Goal: Task Accomplishment & Management: Use online tool/utility

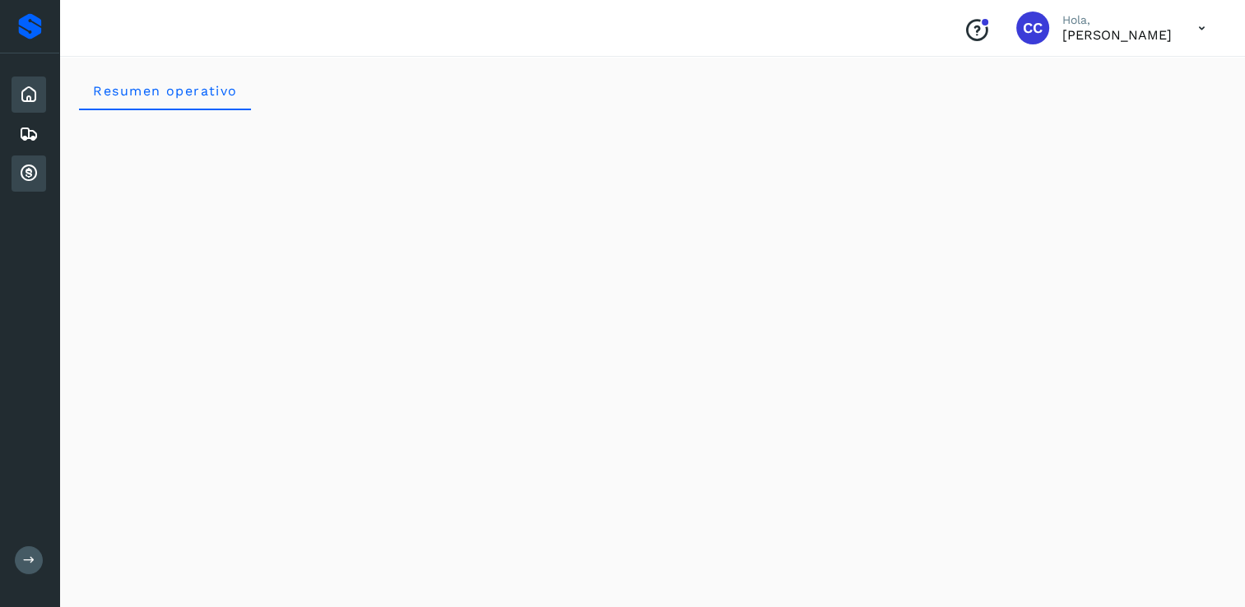
click at [32, 175] on icon at bounding box center [29, 174] width 20 height 20
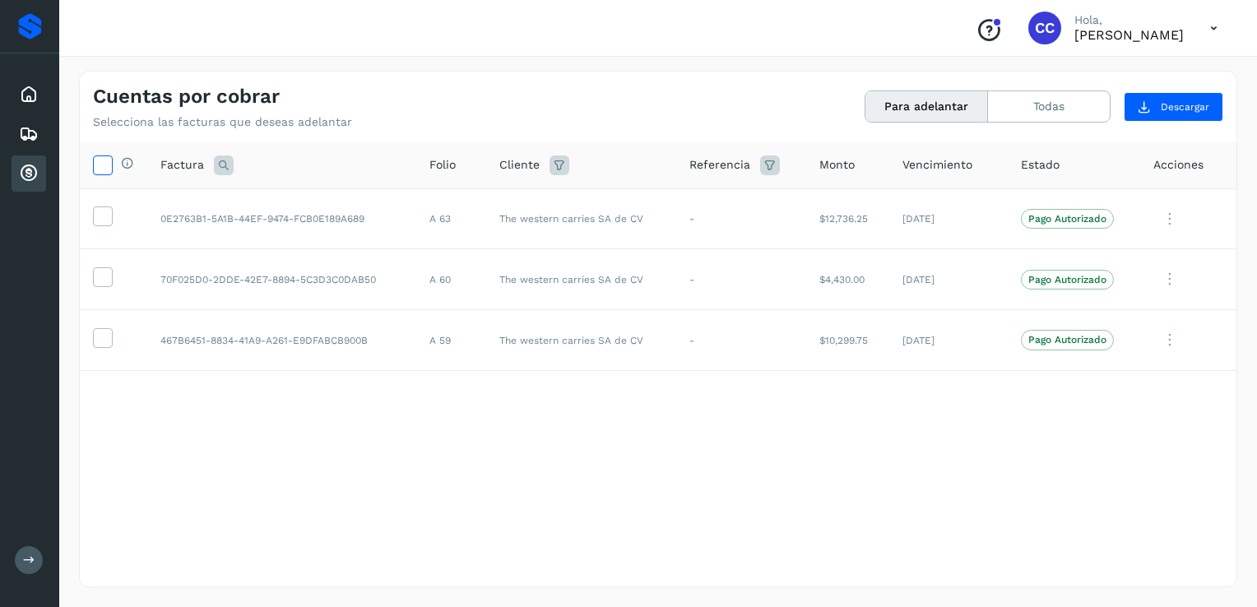
click at [109, 162] on icon at bounding box center [102, 164] width 17 height 17
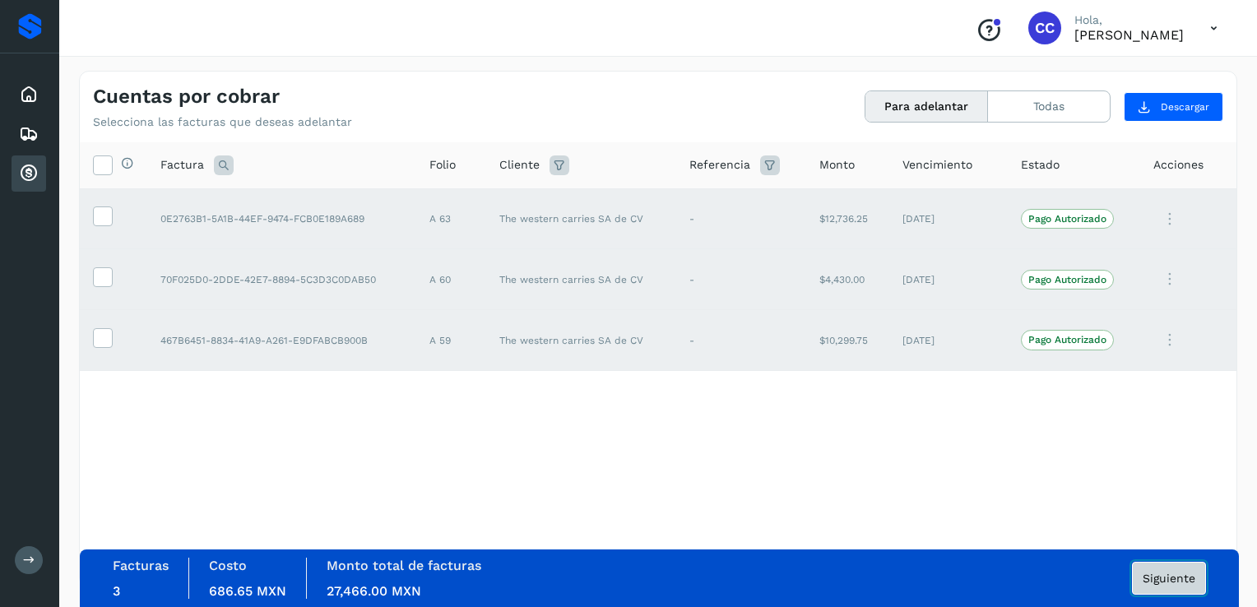
click at [1171, 584] on button "Siguiente" at bounding box center [1169, 578] width 74 height 33
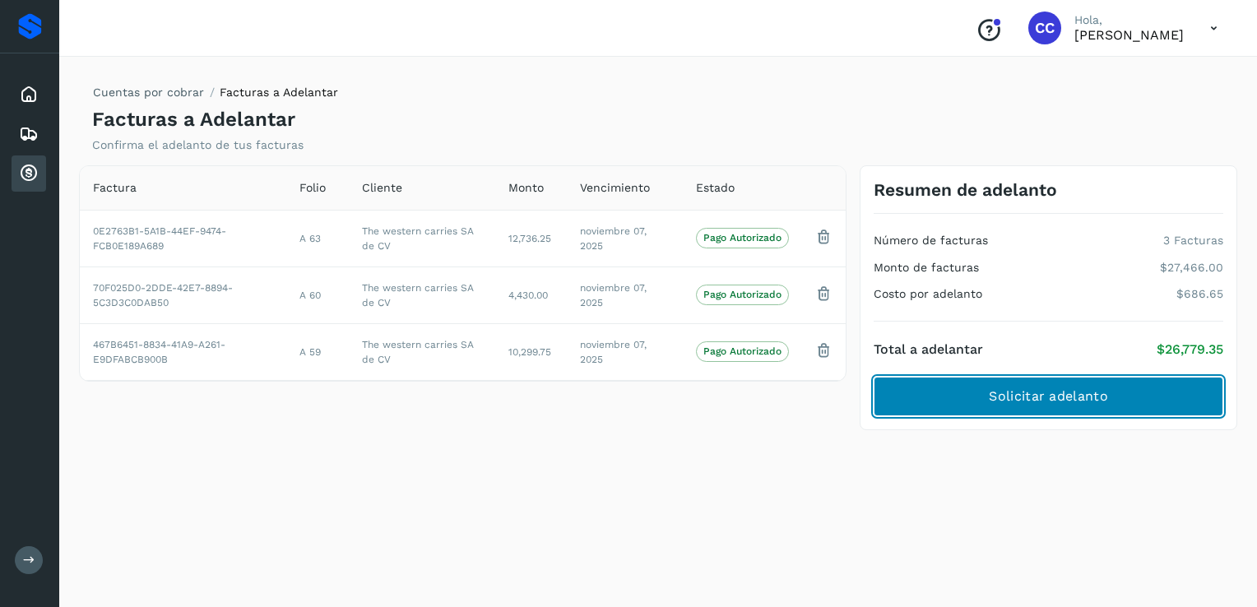
click at [1073, 396] on span "Solicitar adelanto" at bounding box center [1048, 397] width 118 height 18
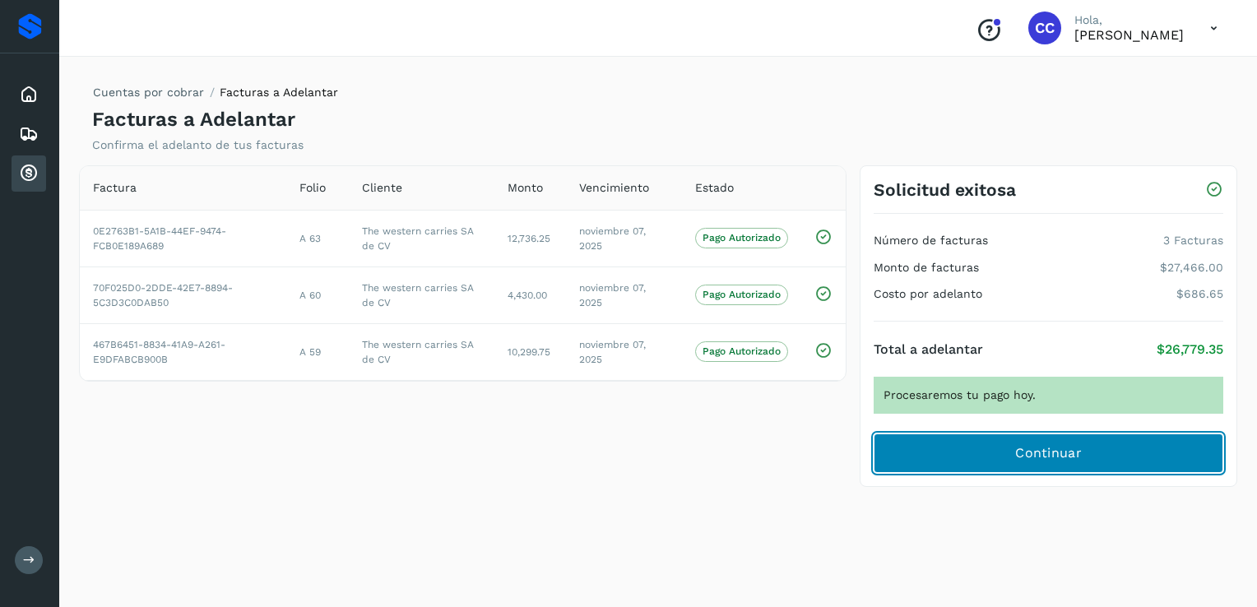
click at [1038, 451] on span "Continuar" at bounding box center [1048, 453] width 67 height 18
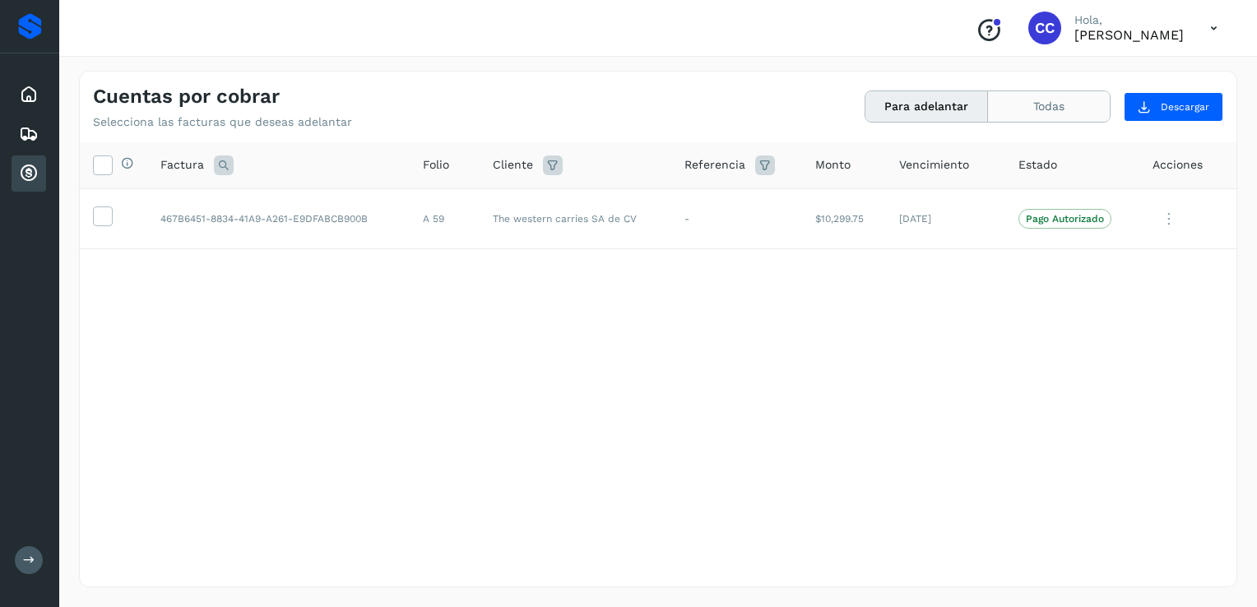
click at [1074, 98] on button "Todas" at bounding box center [1049, 106] width 122 height 30
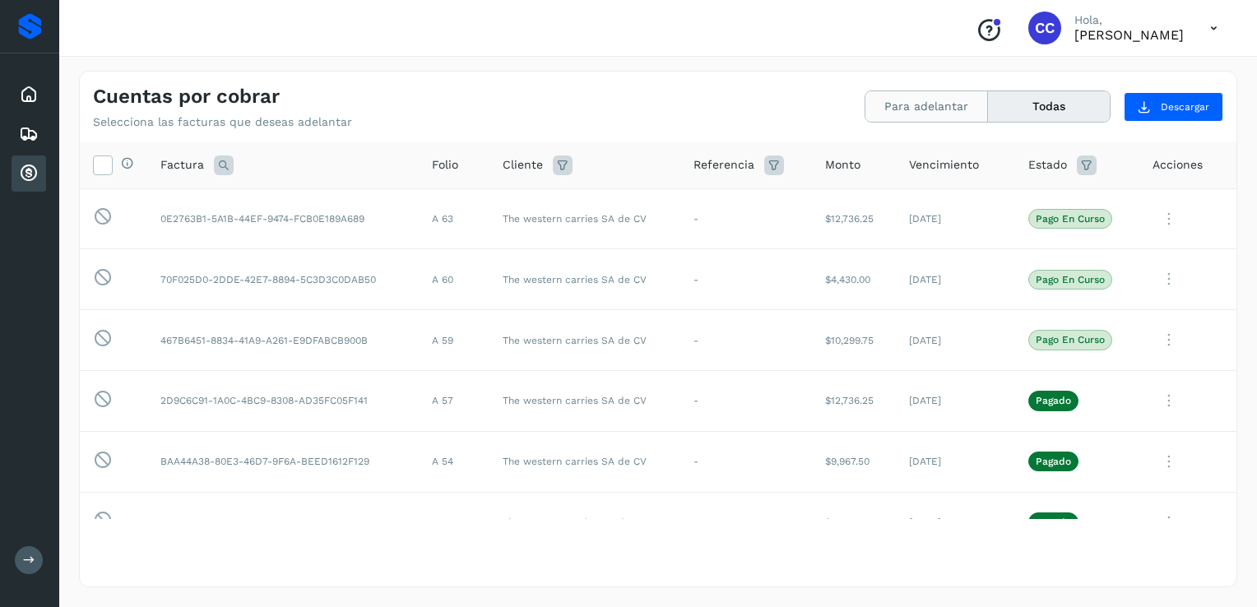
click at [958, 100] on button "Para adelantar" at bounding box center [927, 106] width 123 height 30
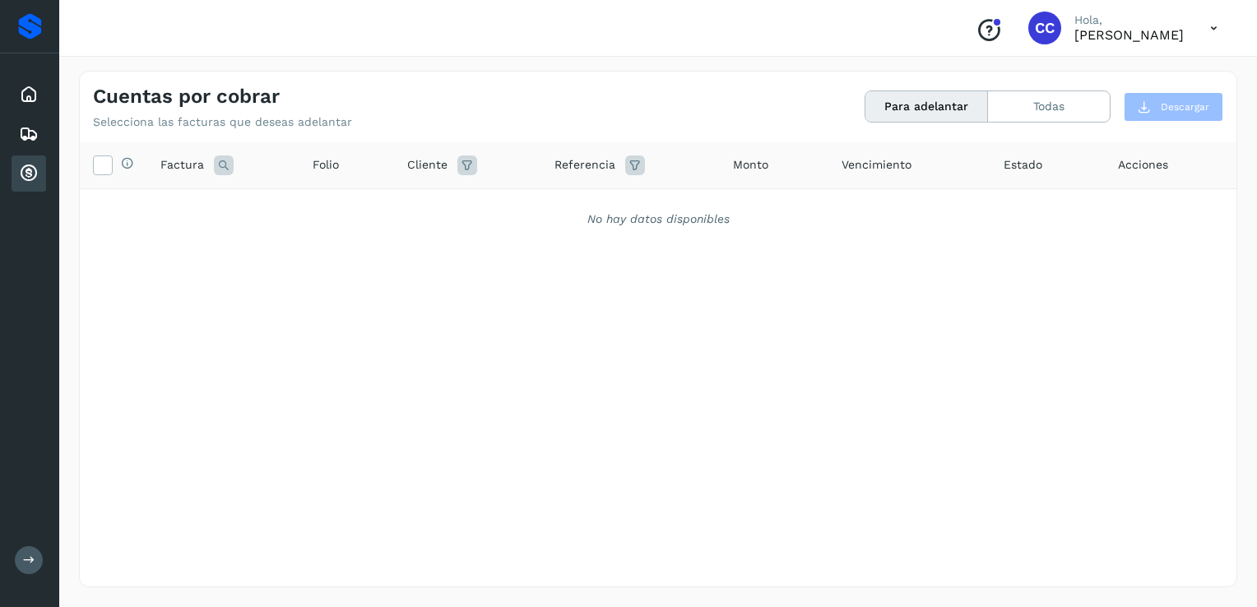
click at [956, 105] on button "Para adelantar" at bounding box center [927, 106] width 123 height 30
click at [1038, 111] on button "Todas" at bounding box center [1049, 106] width 122 height 30
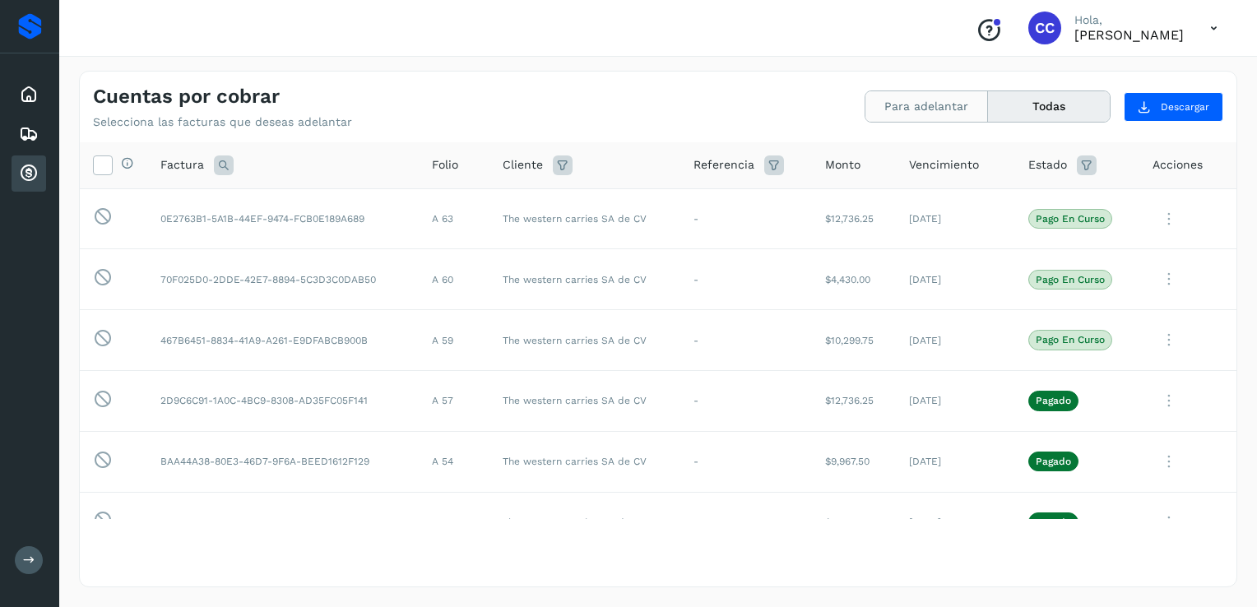
click at [922, 112] on button "Para adelantar" at bounding box center [927, 106] width 123 height 30
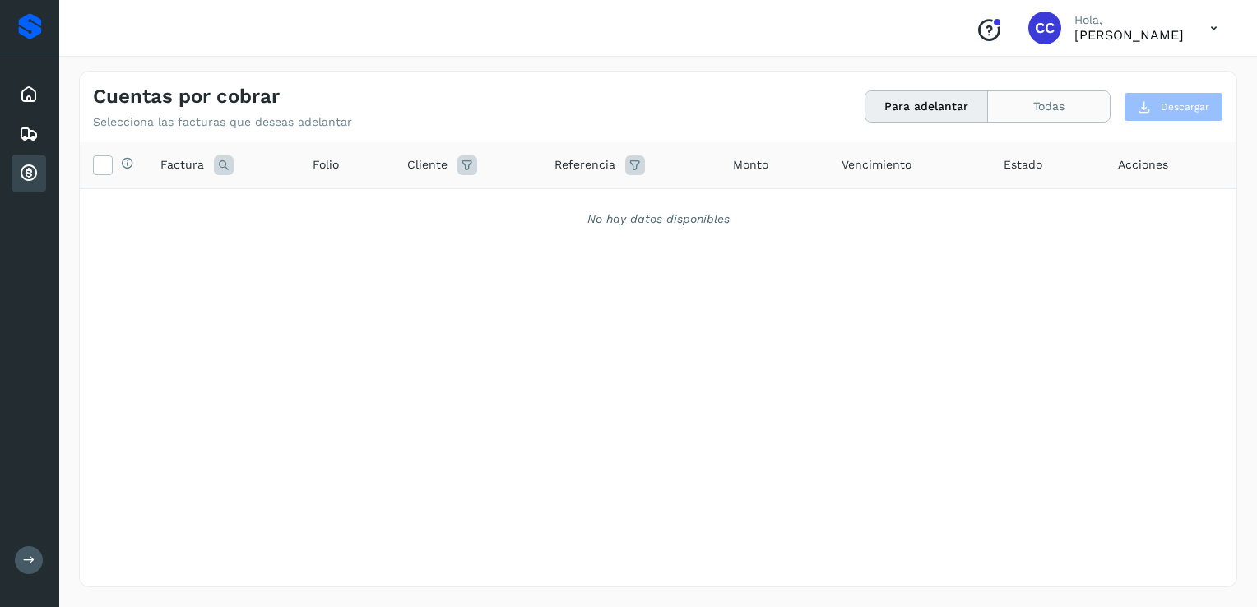
click at [1040, 112] on button "Todas" at bounding box center [1049, 106] width 122 height 30
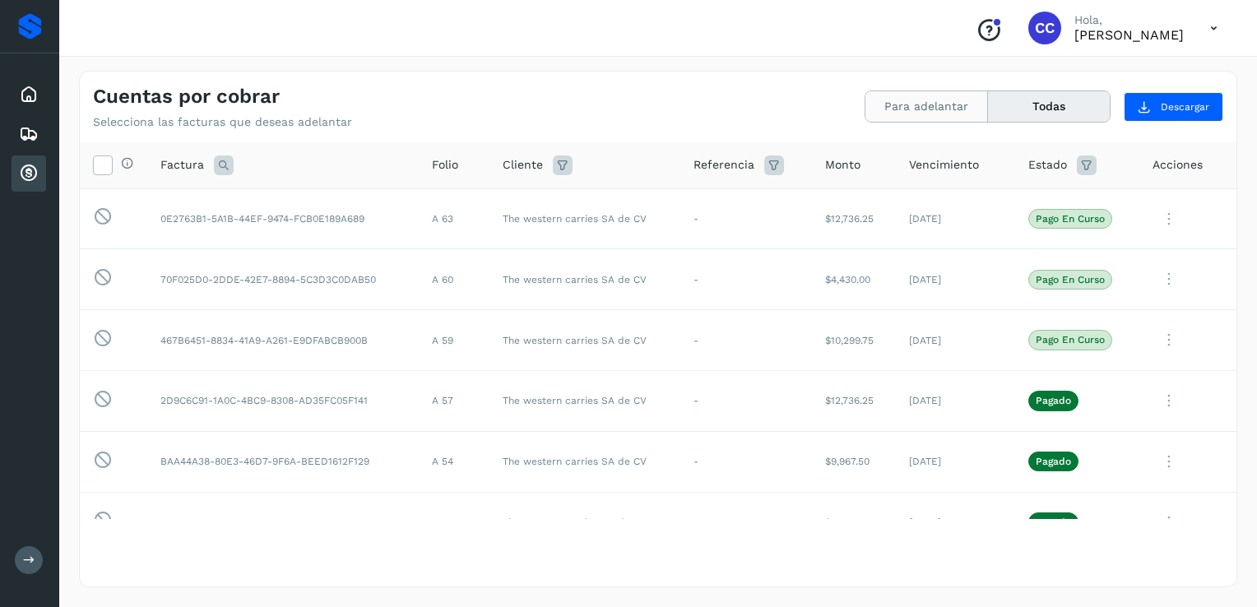
click at [916, 116] on button "Para adelantar" at bounding box center [927, 106] width 123 height 30
